Goal: Download file/media

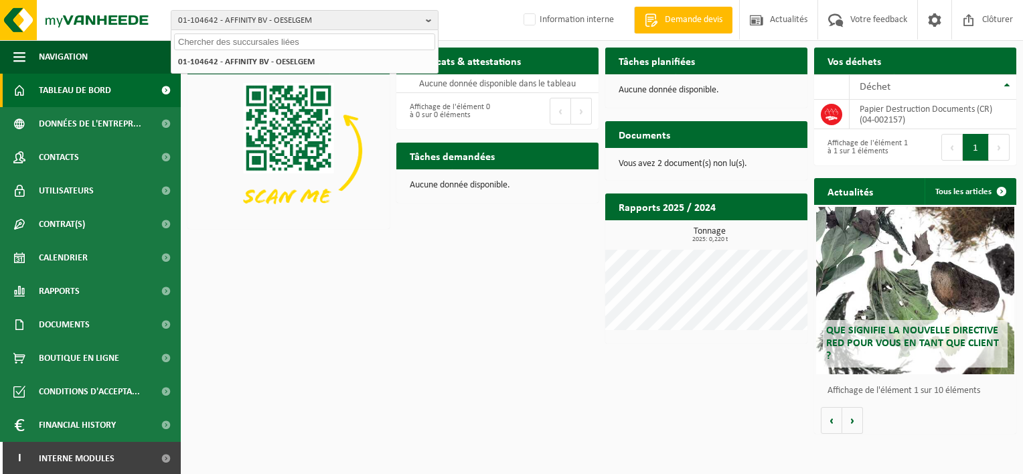
click at [377, 40] on input "text" at bounding box center [304, 41] width 261 height 17
click at [94, 88] on span "Tableau de bord" at bounding box center [75, 90] width 72 height 33
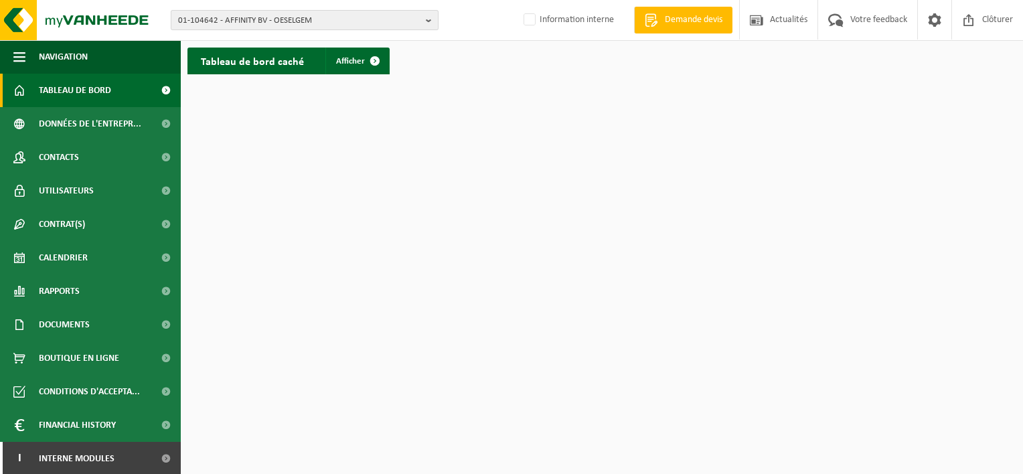
click at [304, 14] on span "01-104642 - AFFINITY BV - OESELGEM" at bounding box center [299, 21] width 242 height 20
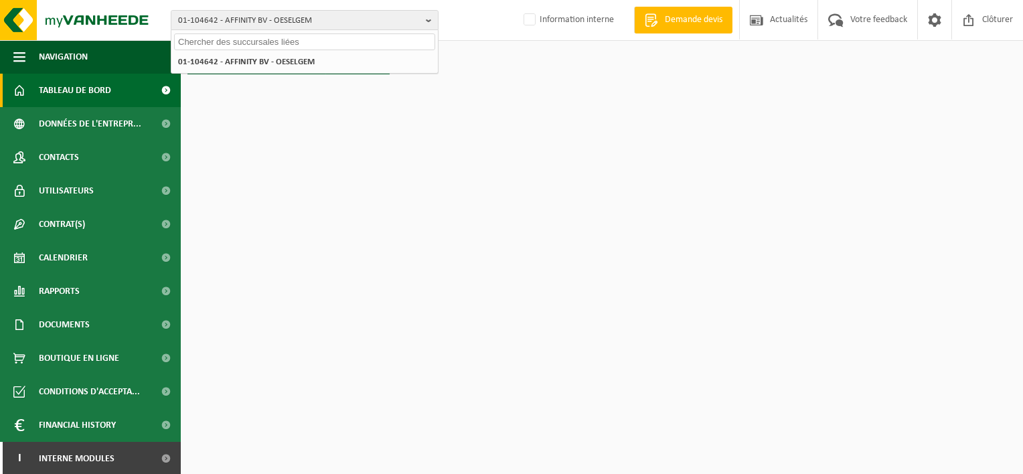
click at [262, 40] on input "text" at bounding box center [304, 41] width 261 height 17
click at [364, 40] on input "text" at bounding box center [304, 41] width 261 height 17
click at [372, 42] on input "text" at bounding box center [304, 41] width 261 height 17
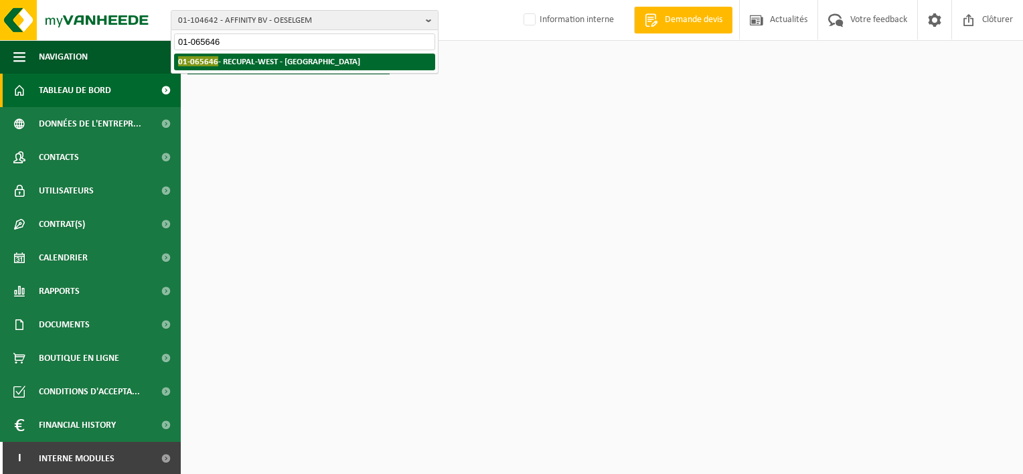
type input "01-065646"
click at [313, 59] on li "01-065646 - RECUPAL-WEST - MOEN" at bounding box center [304, 62] width 261 height 17
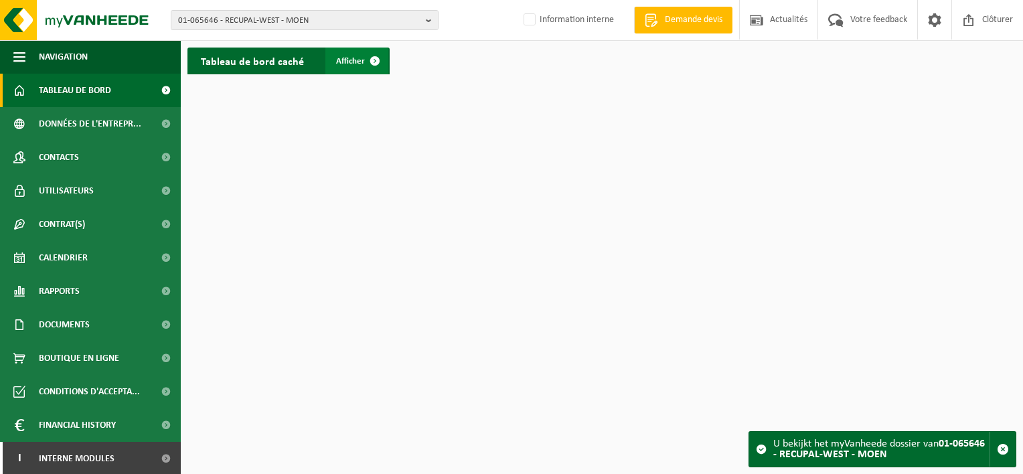
click at [367, 54] on span at bounding box center [375, 61] width 27 height 27
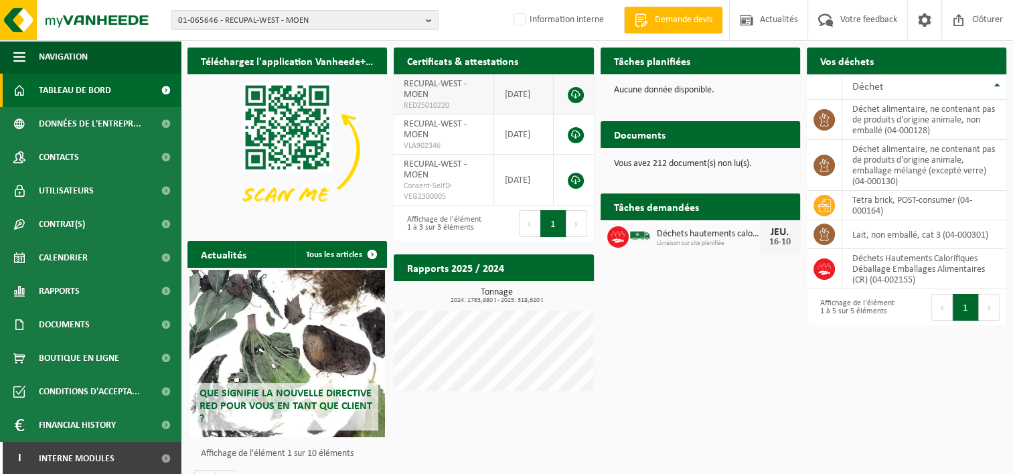
click at [576, 97] on link at bounding box center [576, 95] width 16 height 16
click at [313, 16] on span "01-065646 - RECUPAL-WEST - MOEN" at bounding box center [299, 21] width 242 height 20
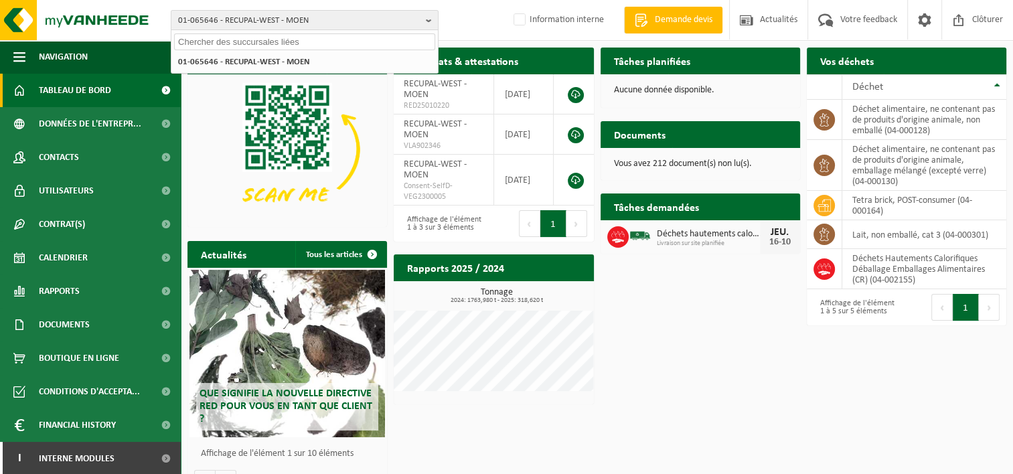
click at [297, 43] on input "text" at bounding box center [304, 41] width 261 height 17
click at [239, 38] on input "text" at bounding box center [304, 41] width 261 height 17
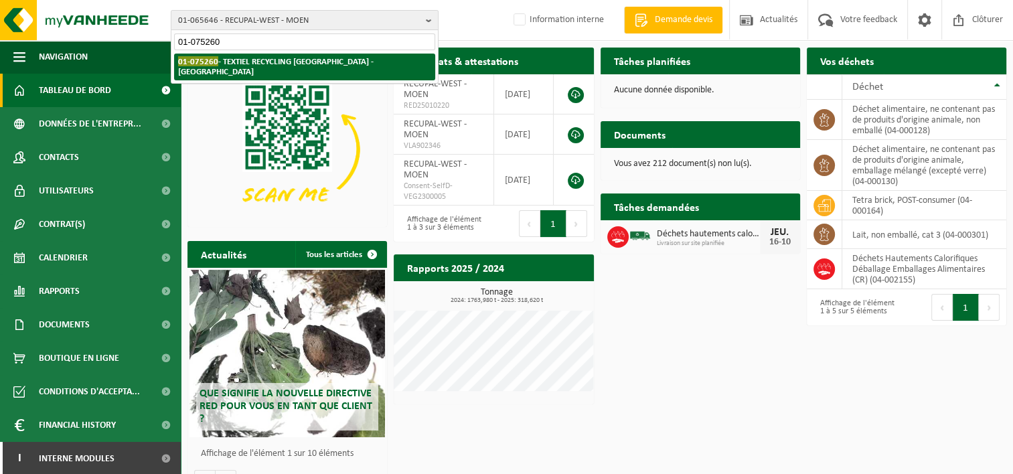
type input "01-075260"
click at [263, 62] on strong "01-075260 - TEXTIEL RECYCLING DORDRECHT - DORDRECHT" at bounding box center [276, 66] width 196 height 20
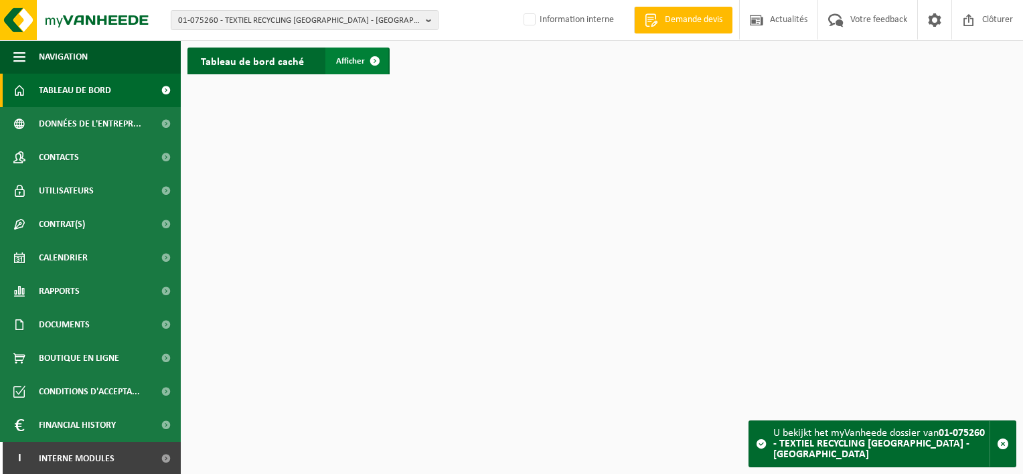
click at [377, 70] on span at bounding box center [375, 61] width 27 height 27
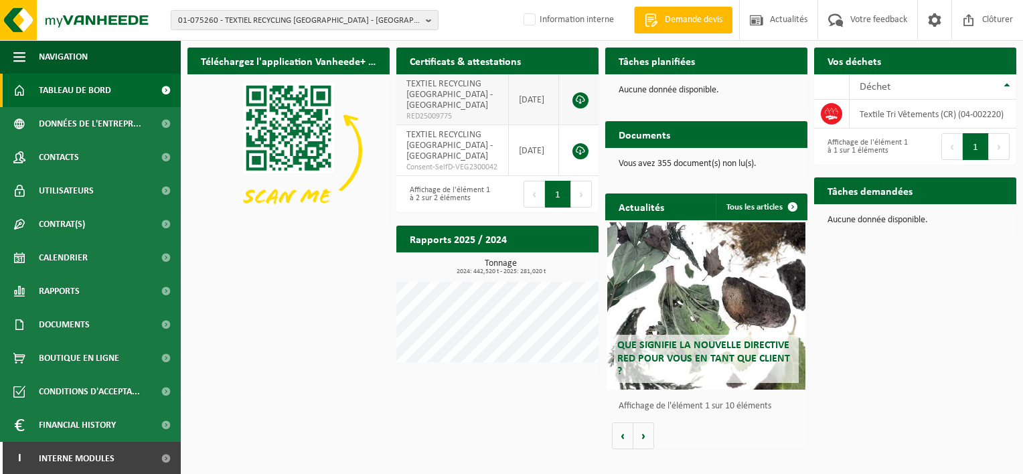
click at [579, 100] on link at bounding box center [581, 100] width 16 height 16
click at [338, 24] on span "01-075260 - TEXTIEL RECYCLING DORDRECHT - DORDRECHT" at bounding box center [299, 21] width 242 height 20
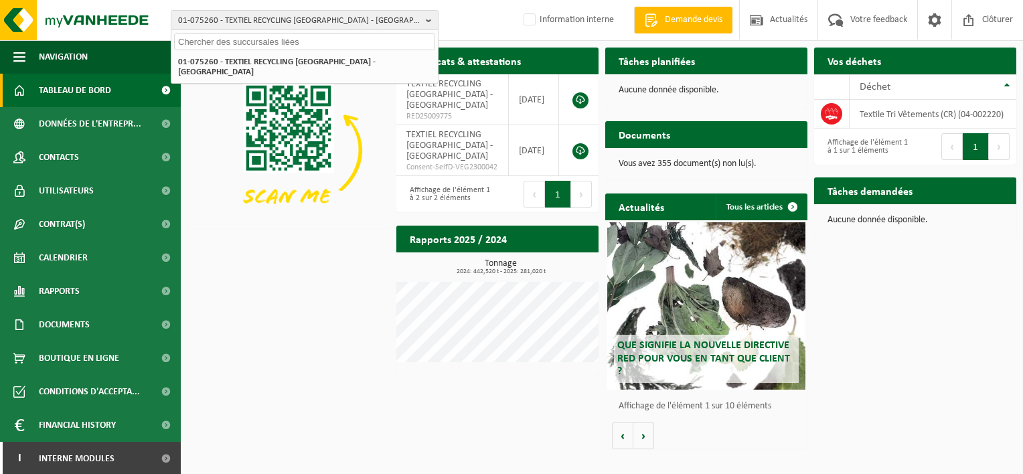
click at [295, 41] on input "text" at bounding box center [304, 41] width 261 height 17
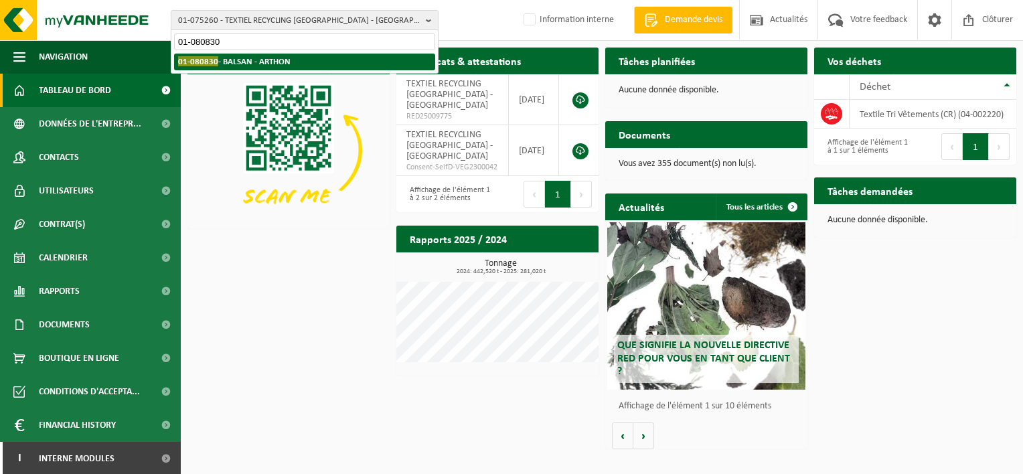
type input "01-080830"
click at [282, 63] on strong "01-080830 - BALSAN - ARTHON" at bounding box center [234, 61] width 113 height 10
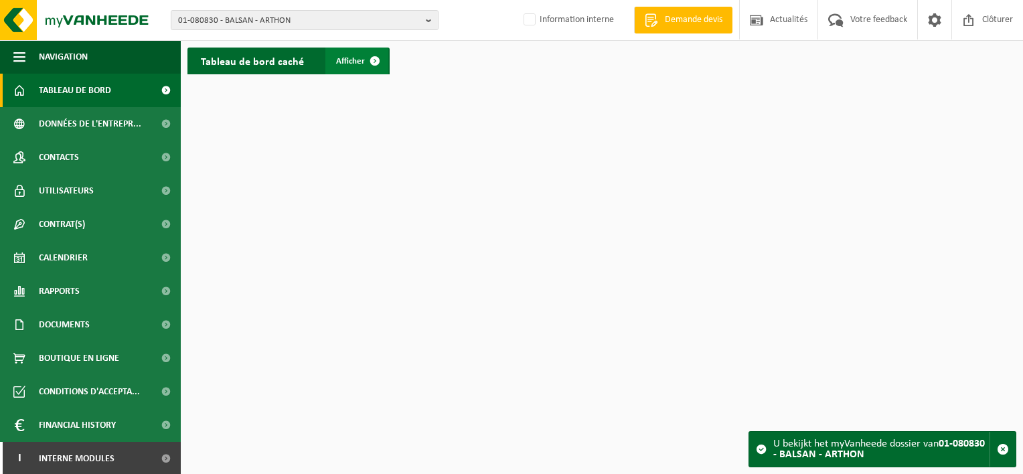
click at [372, 65] on span at bounding box center [375, 61] width 27 height 27
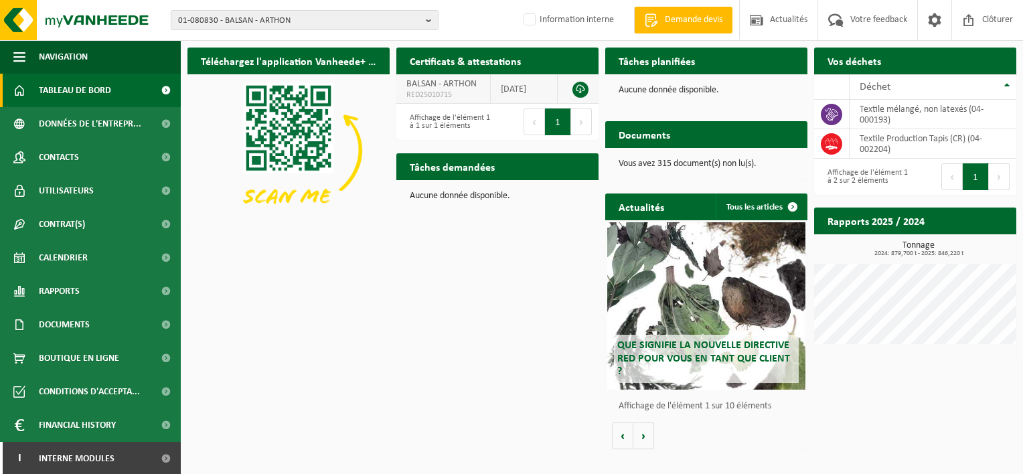
click at [582, 87] on link at bounding box center [581, 90] width 16 height 16
click at [366, 23] on span "01-080830 - BALSAN - ARTHON" at bounding box center [299, 21] width 242 height 20
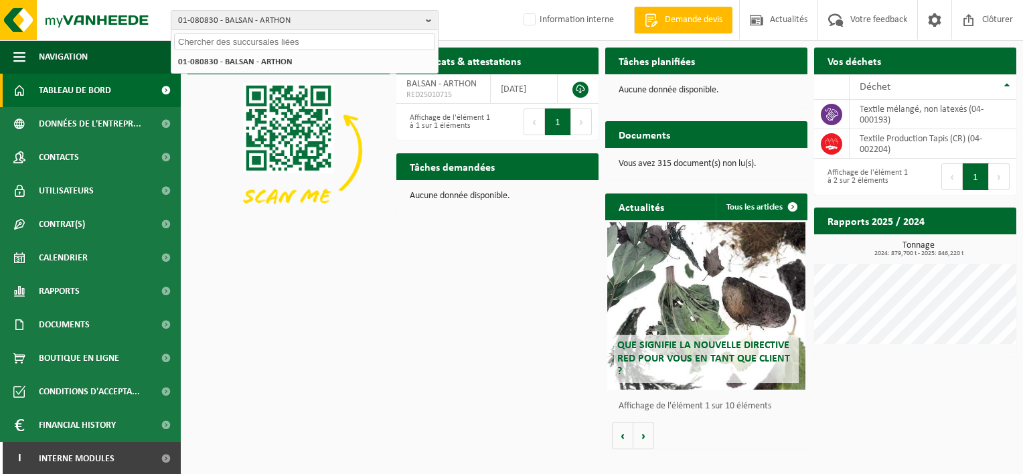
click at [370, 43] on input "text" at bounding box center [304, 41] width 261 height 17
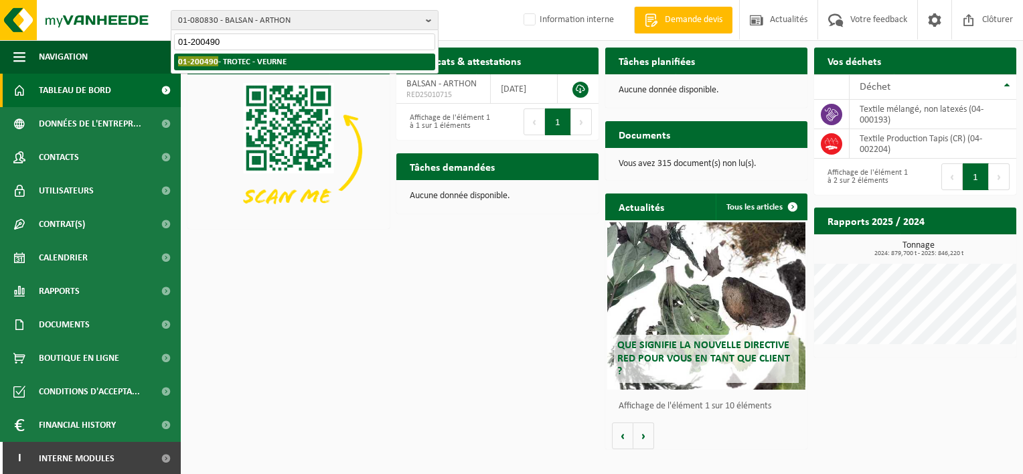
type input "01-200490"
click at [292, 67] on li "01-200490 - TROTEC - VEURNE" at bounding box center [304, 62] width 261 height 17
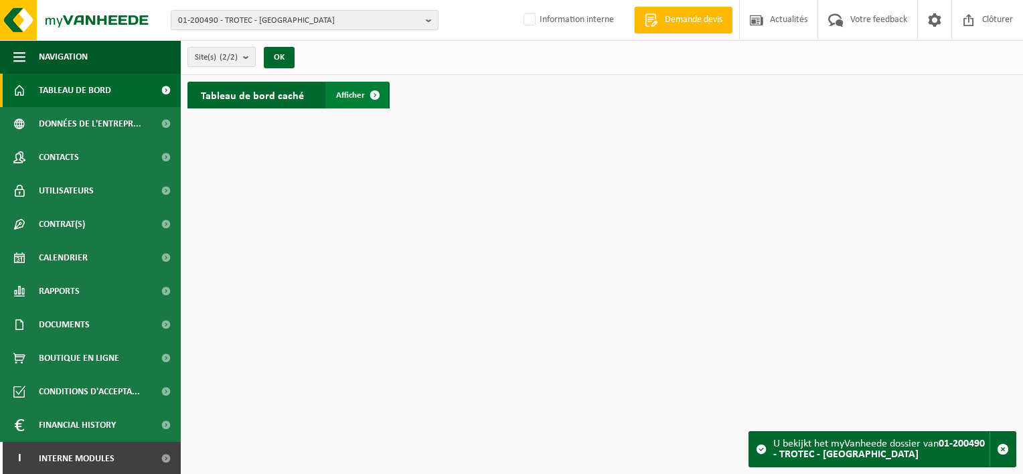
click at [345, 101] on link "Afficher" at bounding box center [356, 95] width 63 height 27
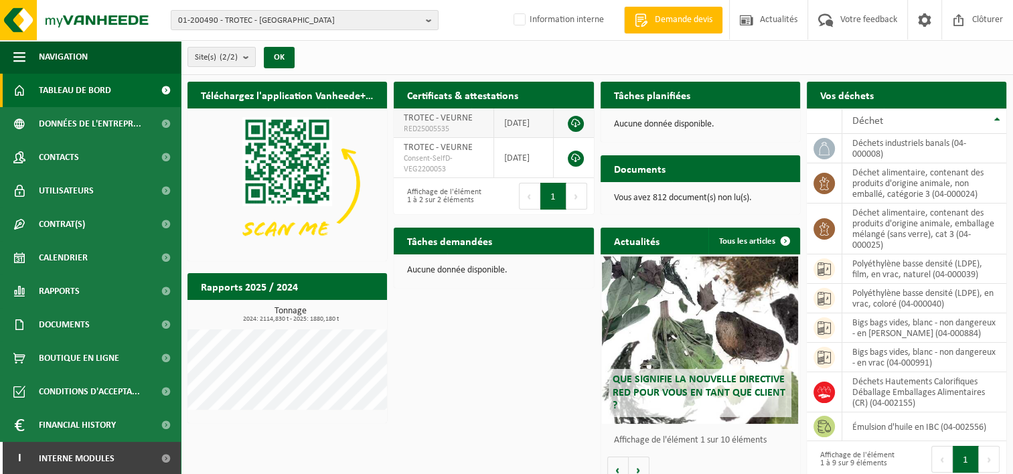
click at [576, 122] on link at bounding box center [576, 124] width 16 height 16
click at [280, 18] on span "01-200490 - TROTEC - [GEOGRAPHIC_DATA]" at bounding box center [299, 21] width 242 height 20
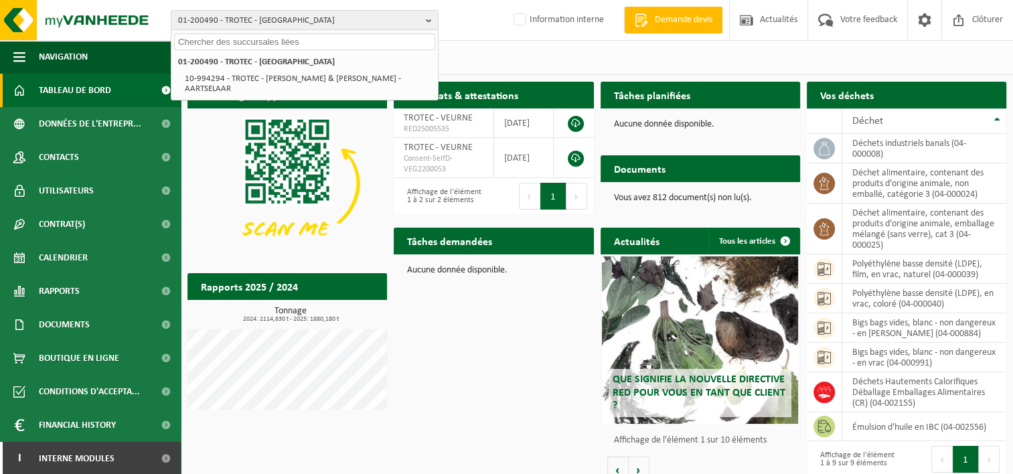
click at [266, 40] on input "text" at bounding box center [304, 41] width 261 height 17
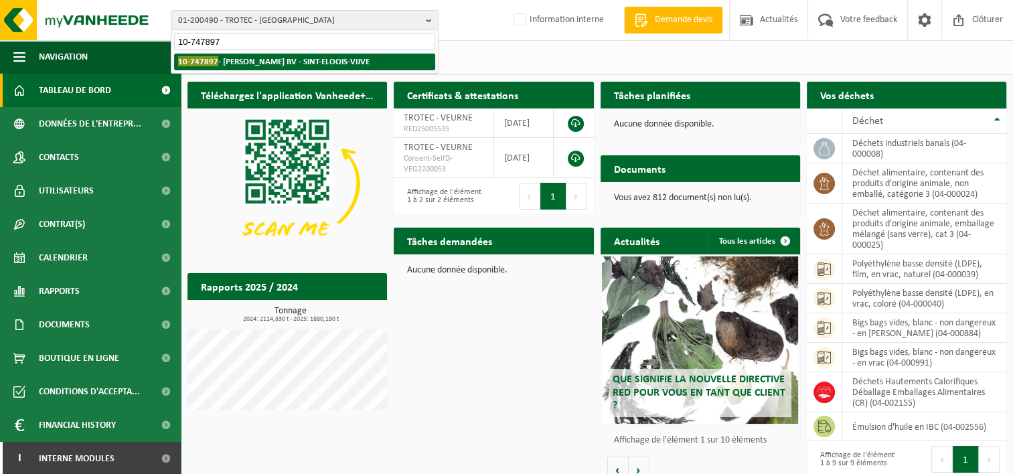
type input "10-747897"
click at [281, 57] on strong "10-747897 - WYFFELS BV - SINT-ELOOIS-VIJVE" at bounding box center [274, 61] width 192 height 10
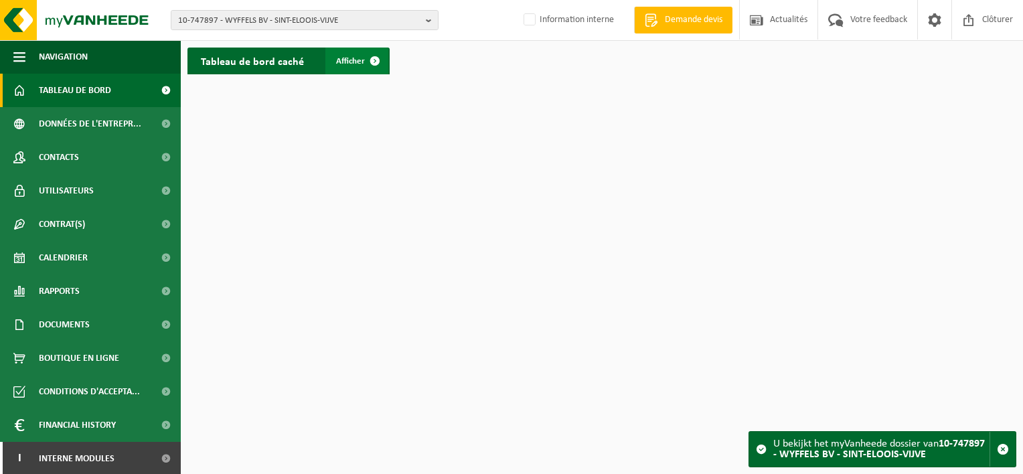
click at [352, 67] on link "Afficher" at bounding box center [356, 61] width 63 height 27
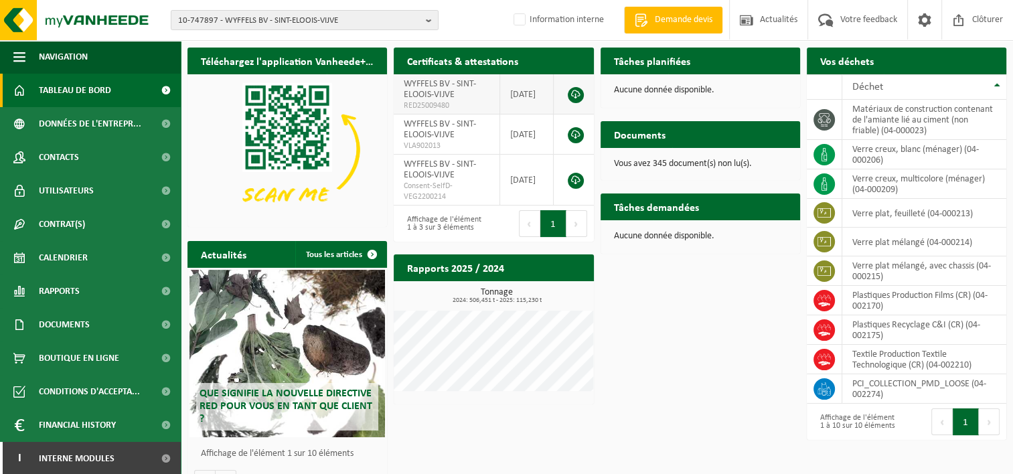
click at [577, 94] on link at bounding box center [576, 95] width 16 height 16
click at [233, 18] on span "10-747897 - WYFFELS BV - SINT-ELOOIS-VIJVE" at bounding box center [299, 21] width 242 height 20
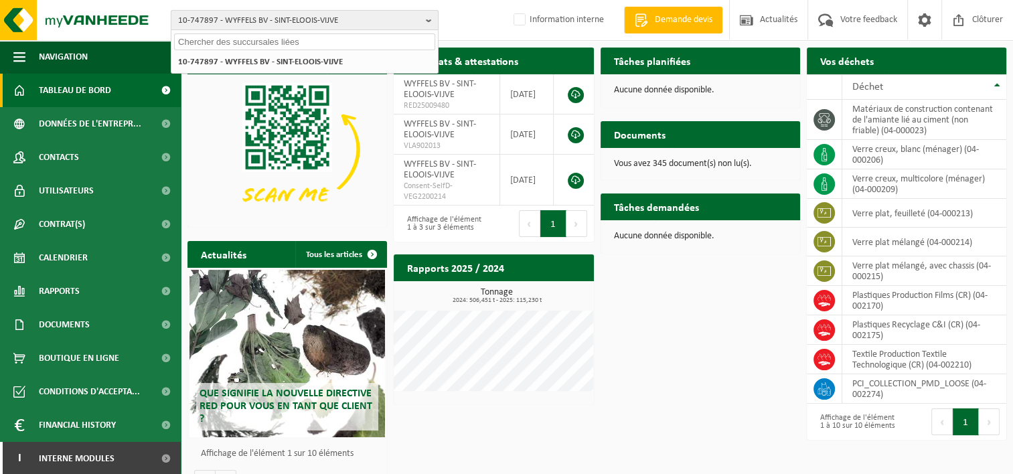
click at [233, 18] on span "10-747897 - WYFFELS BV - SINT-ELOOIS-VIJVE" at bounding box center [299, 21] width 242 height 20
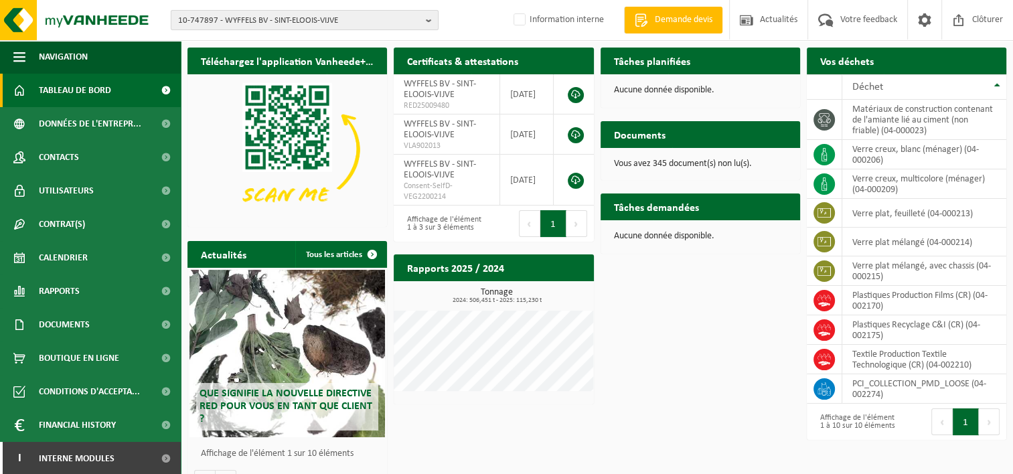
click at [252, 21] on span "10-747897 - WYFFELS BV - SINT-ELOOIS-VIJVE" at bounding box center [299, 21] width 242 height 20
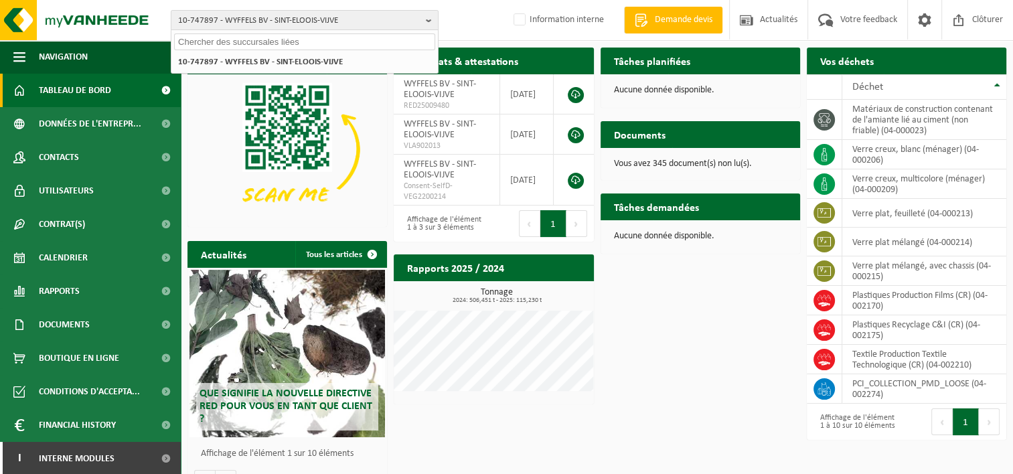
click at [250, 41] on input "text" at bounding box center [304, 41] width 261 height 17
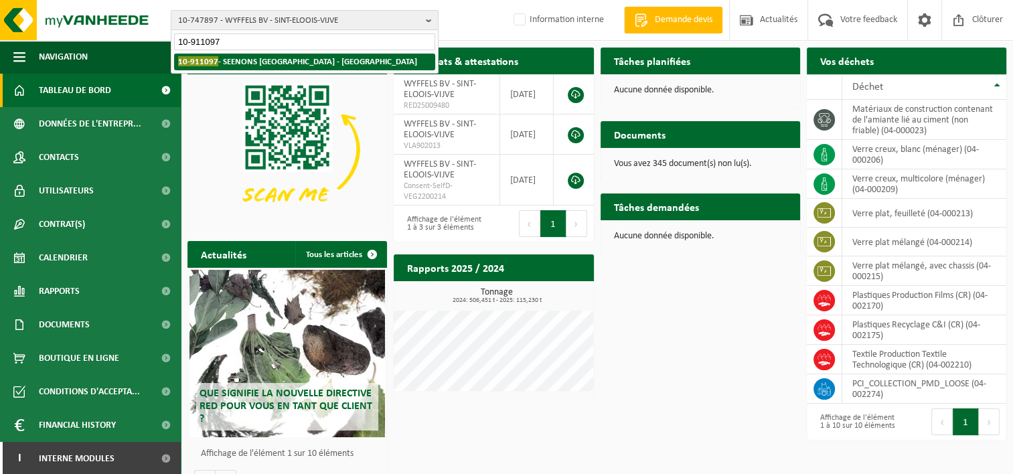
type input "10-911097"
click at [273, 65] on strong "10-911097 - SEENONS BELGIUM - TURNHOUT" at bounding box center [297, 61] width 239 height 10
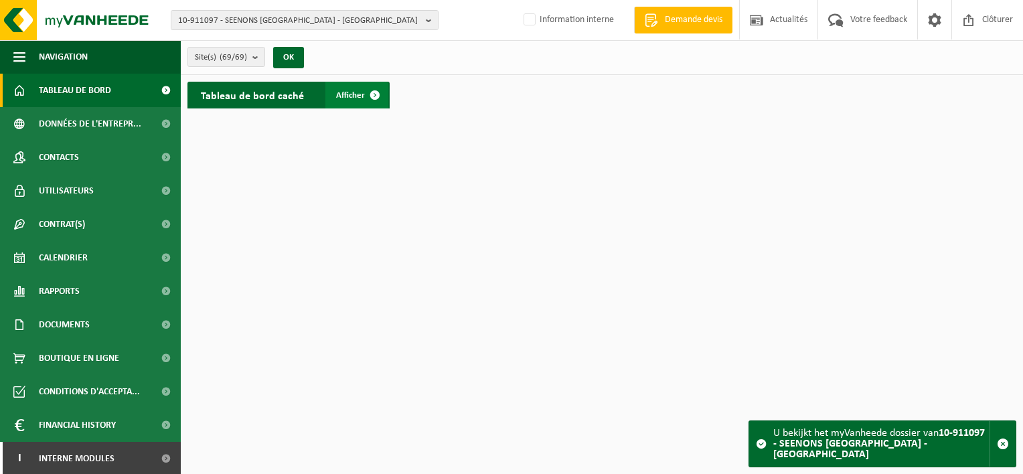
click at [372, 99] on span at bounding box center [375, 95] width 27 height 27
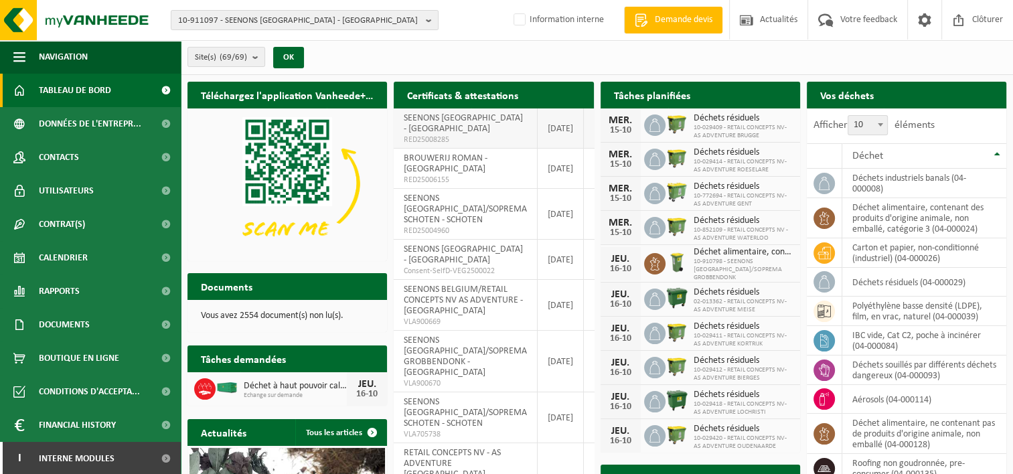
click at [597, 129] on link at bounding box center [605, 129] width 16 height 16
click at [597, 167] on link at bounding box center [605, 169] width 16 height 16
click at [383, 16] on span "10-911097 - SEENONS BELGIUM - TURNHOUT" at bounding box center [299, 21] width 242 height 20
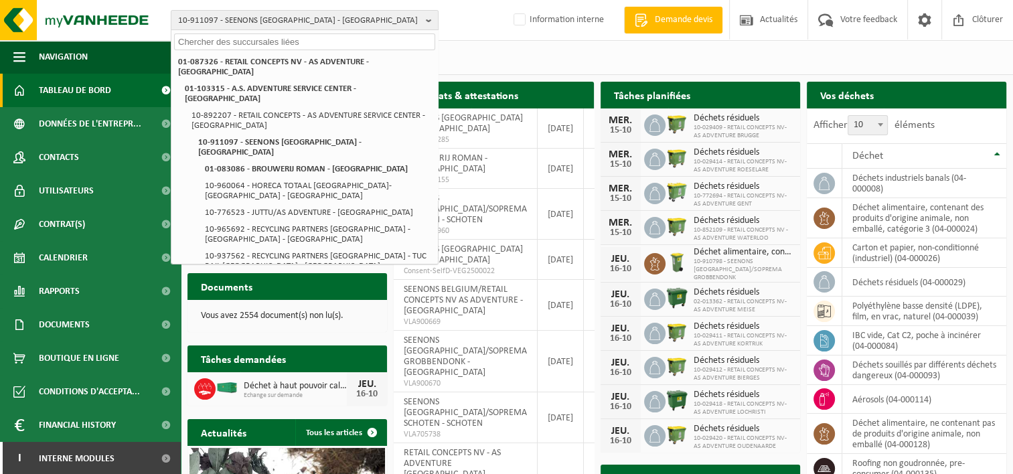
click at [301, 42] on input "text" at bounding box center [304, 41] width 261 height 17
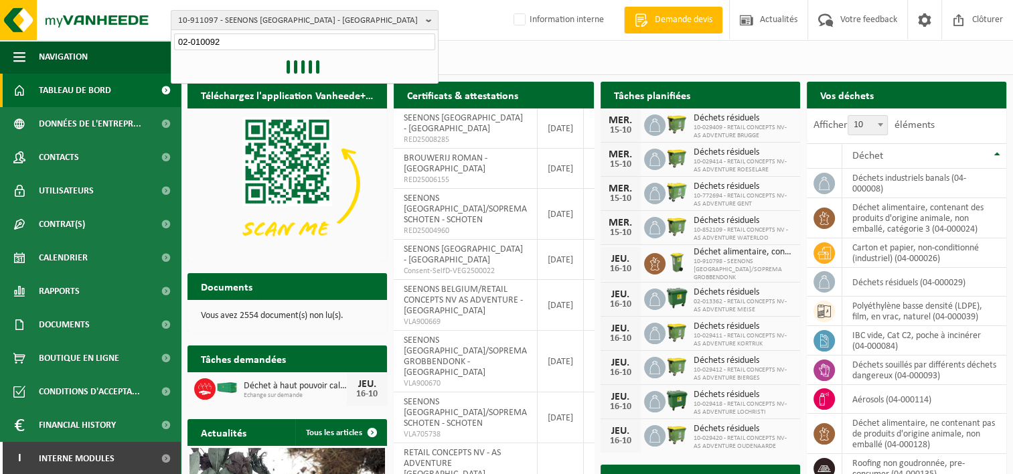
type input "02-010092"
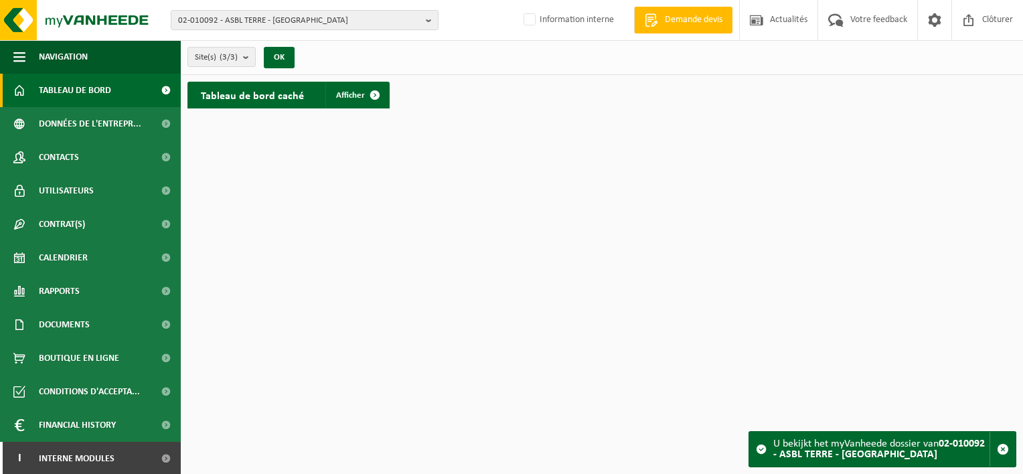
click at [372, 108] on div "Tableau de bord caché Afficher" at bounding box center [288, 95] width 209 height 40
click at [380, 88] on span at bounding box center [375, 95] width 27 height 27
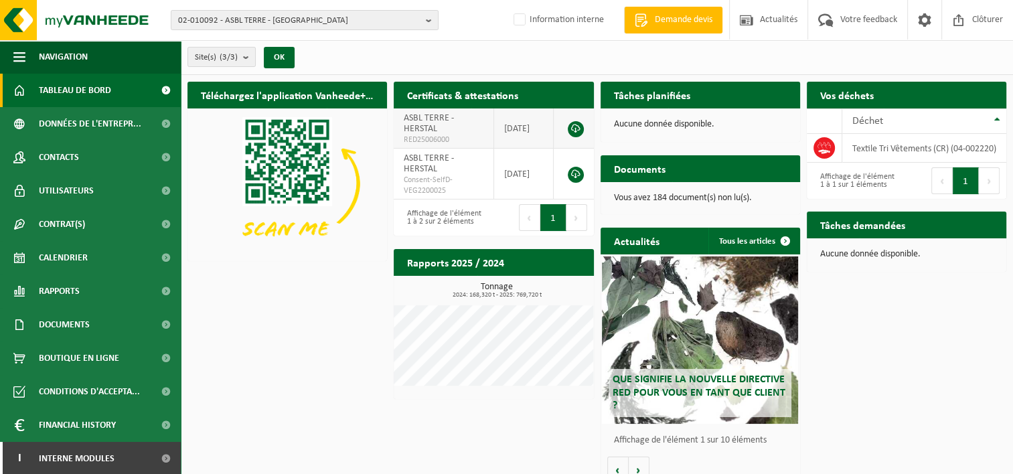
click at [577, 129] on link at bounding box center [576, 129] width 16 height 16
click at [576, 131] on link at bounding box center [576, 129] width 16 height 16
click at [576, 129] on link at bounding box center [576, 129] width 16 height 16
click at [575, 129] on link at bounding box center [576, 129] width 16 height 16
drag, startPoint x: 575, startPoint y: 129, endPoint x: 552, endPoint y: 57, distance: 76.0
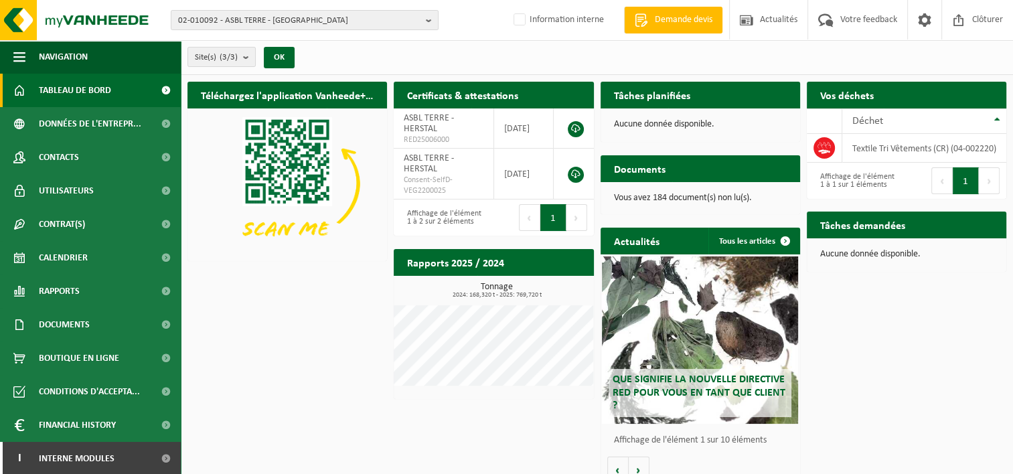
click at [552, 57] on div "Site(s) (3/3) Tout sélectionner Tout désélectionner Sélectionner les actifs ASB…" at bounding box center [597, 57] width 832 height 35
click at [572, 129] on link at bounding box center [576, 129] width 16 height 16
click at [577, 129] on link at bounding box center [576, 129] width 16 height 16
click at [358, 38] on div "02-010092 - ASBL TERRE - HERSTAL 02-010092 - ASBL TERRE - HERSTAL 10-748545 - A…" at bounding box center [506, 20] width 1013 height 41
